Goal: Task Accomplishment & Management: Complete application form

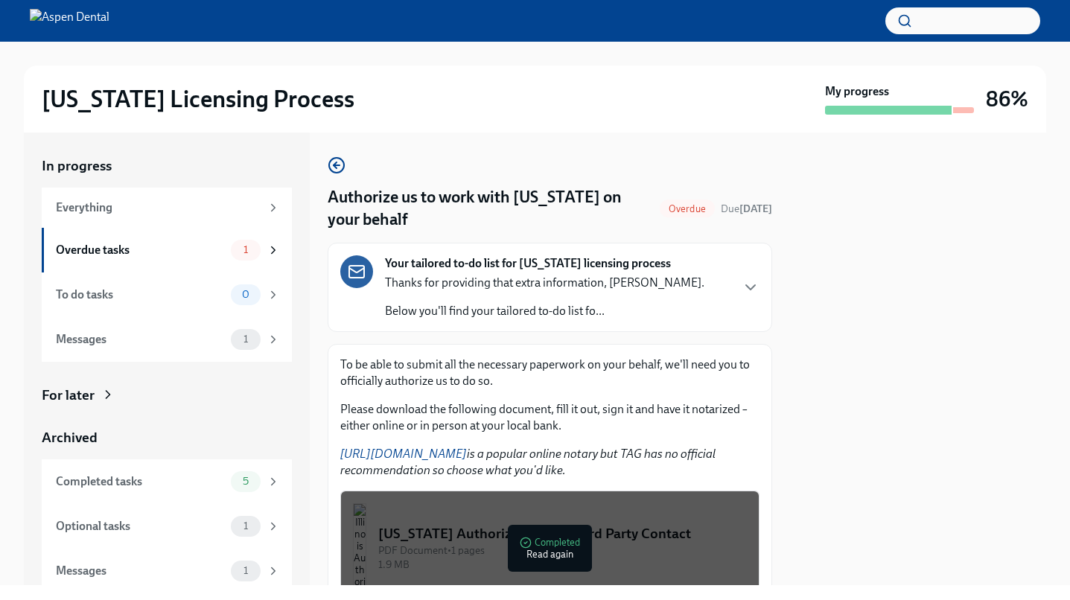
click at [447, 453] on link "[URL][DOMAIN_NAME]" at bounding box center [403, 454] width 127 height 14
click at [748, 287] on icon "button" at bounding box center [750, 287] width 18 height 18
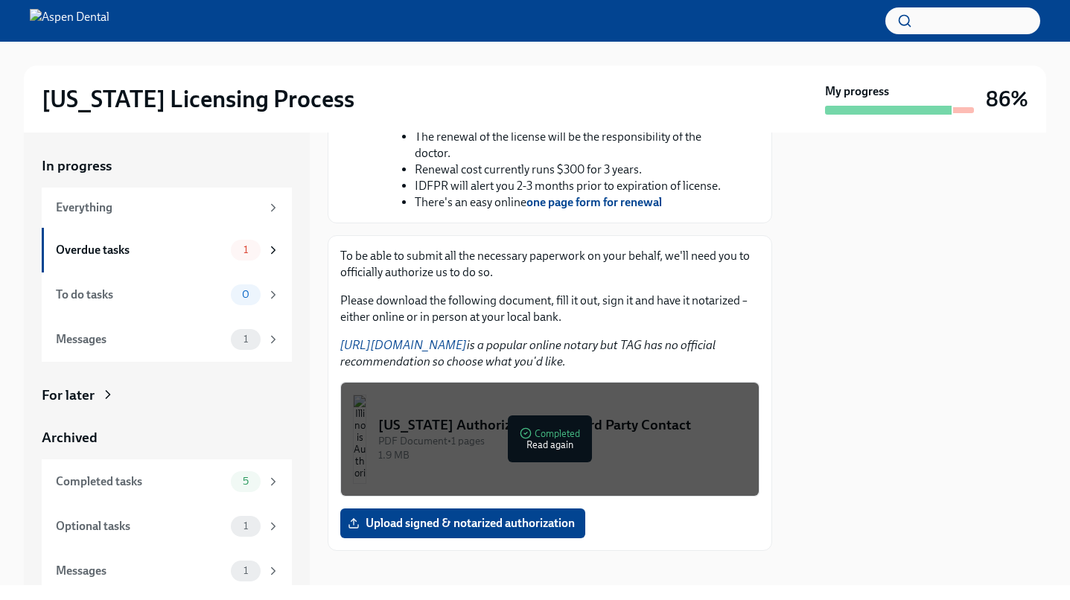
scroll to position [684, 0]
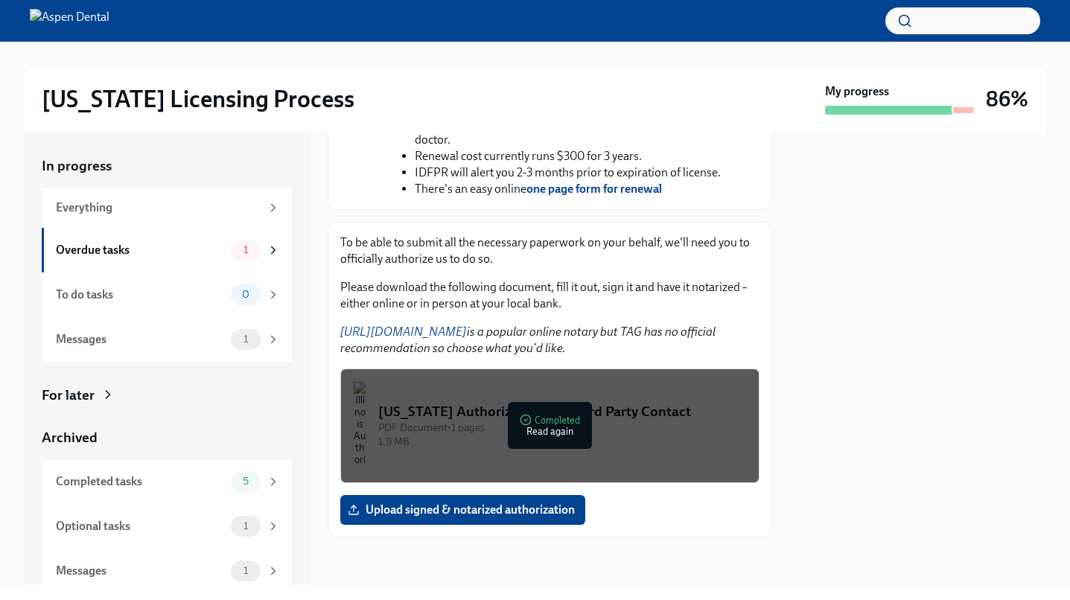
click at [512, 424] on div "PDF Document • 1 pages" at bounding box center [562, 428] width 368 height 14
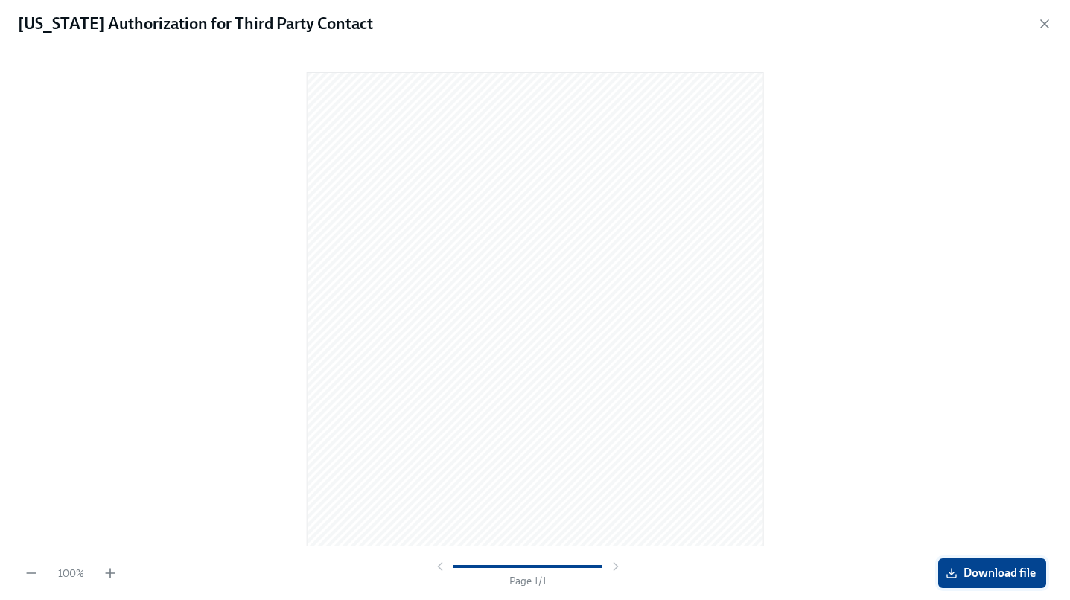
click at [959, 570] on span "Download file" at bounding box center [991, 573] width 87 height 15
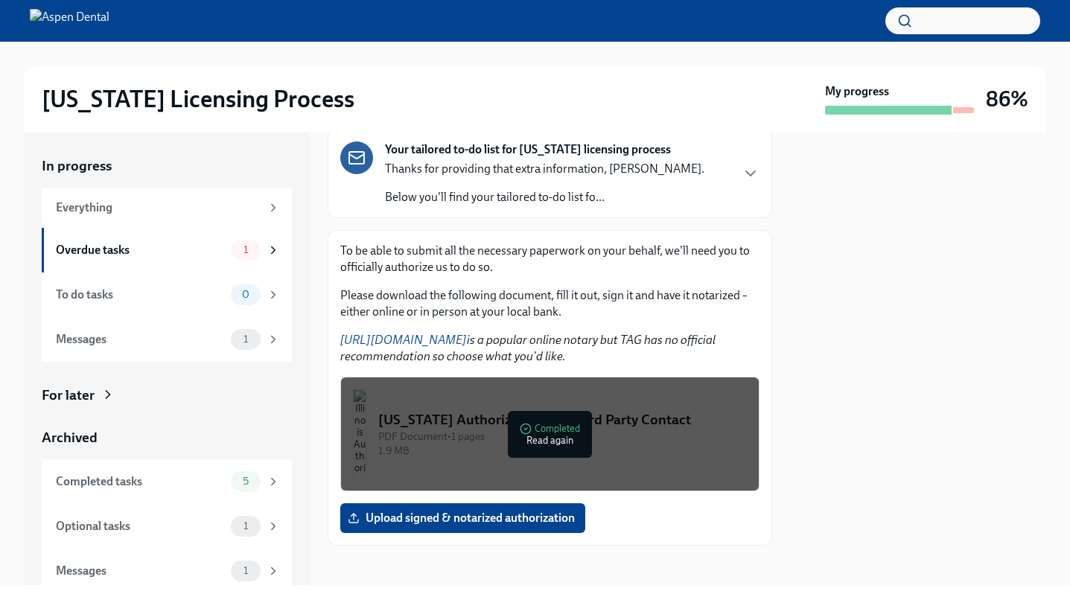
scroll to position [122, 0]
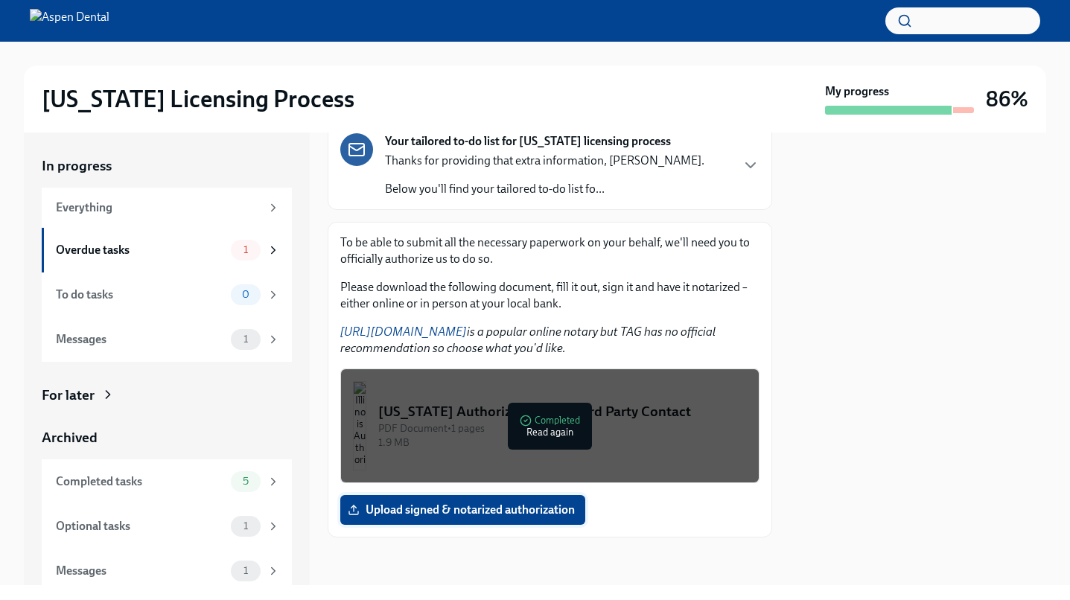
click at [438, 521] on label "Upload signed & notarized authorization" at bounding box center [462, 510] width 245 height 30
click at [0, 0] on input "Upload signed & notarized authorization" at bounding box center [0, 0] width 0 height 0
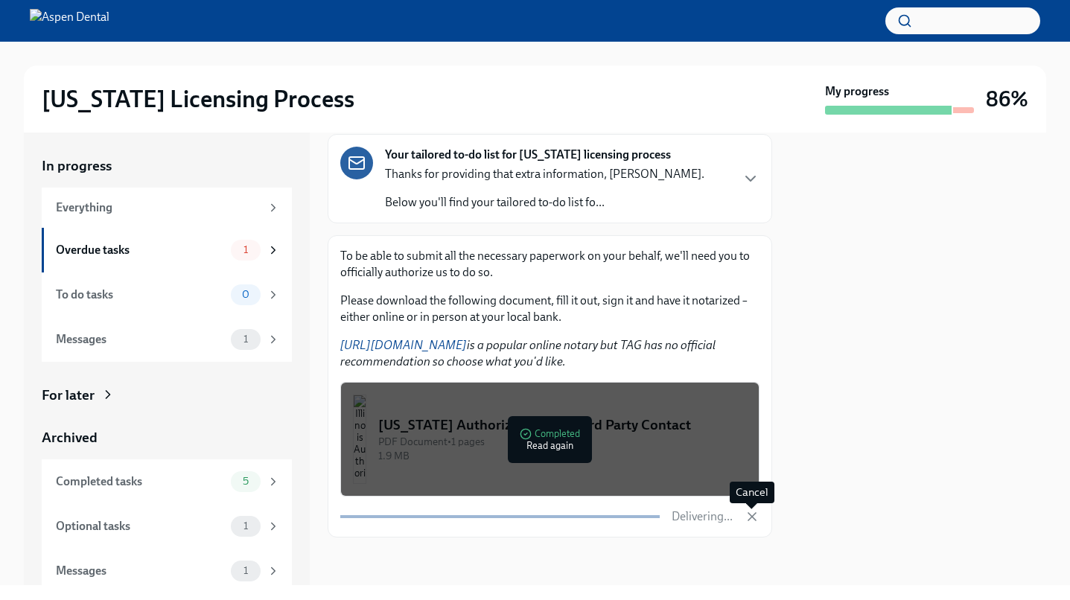
click at [754, 516] on icon "button" at bounding box center [751, 516] width 15 height 15
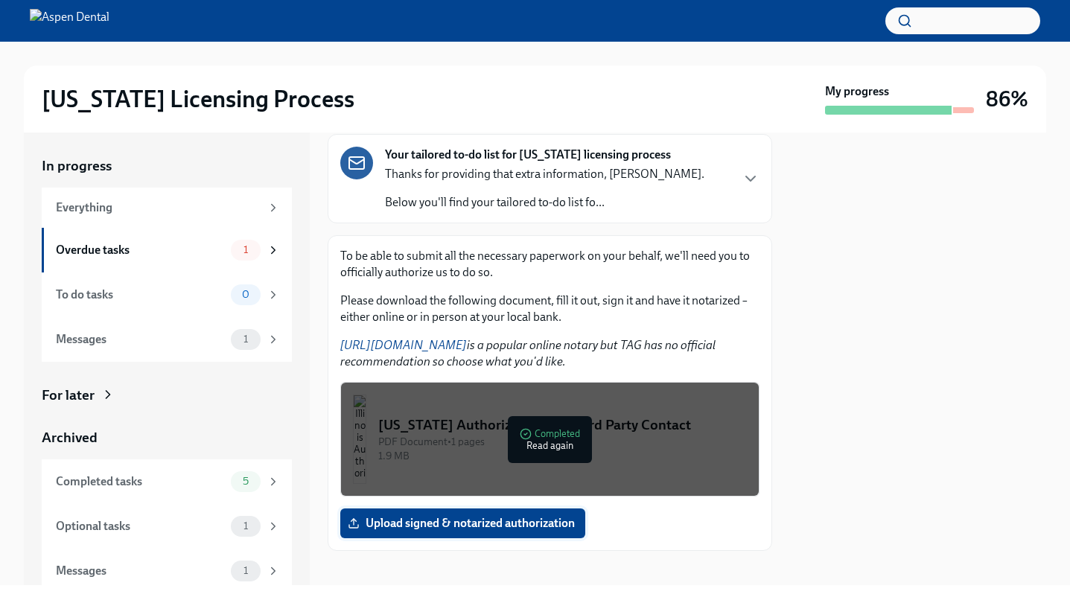
click at [487, 520] on span "Upload signed & notarized authorization" at bounding box center [463, 523] width 224 height 15
click at [0, 0] on input "Upload signed & notarized authorization" at bounding box center [0, 0] width 0 height 0
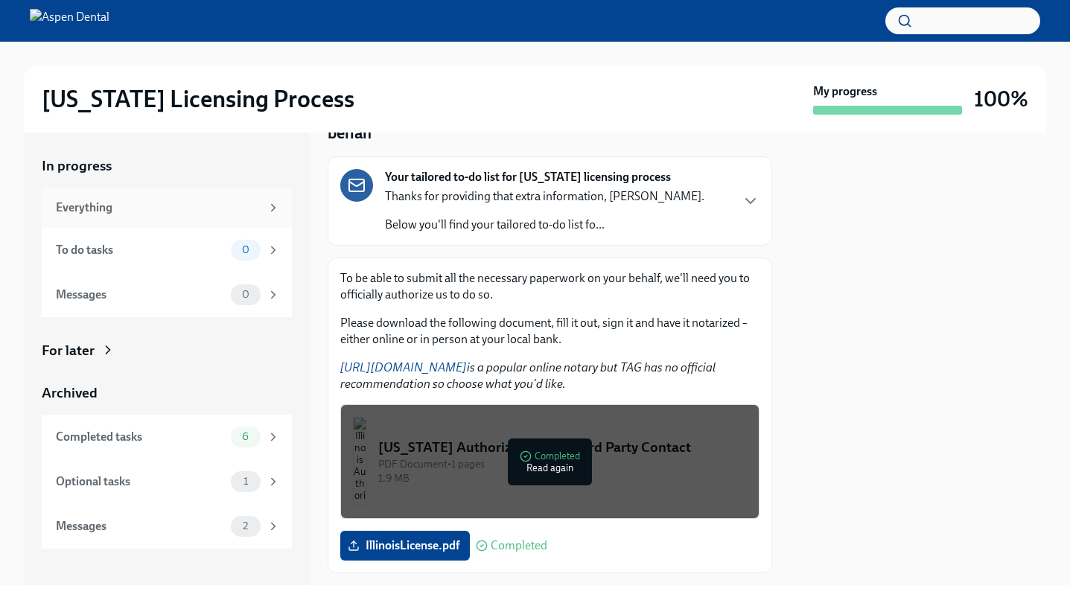
click at [159, 202] on div "Everything" at bounding box center [158, 207] width 205 height 16
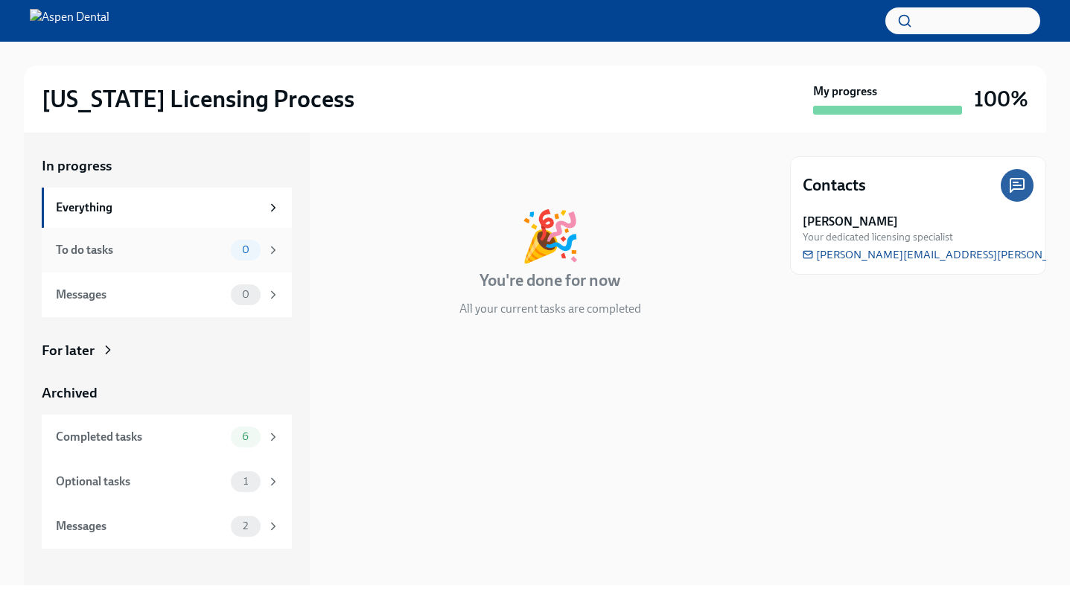
click at [173, 248] on div "To do tasks" at bounding box center [140, 250] width 169 height 16
click at [153, 446] on div "Completed tasks 6" at bounding box center [168, 437] width 224 height 21
